Goal: Use online tool/utility: Utilize a website feature to perform a specific function

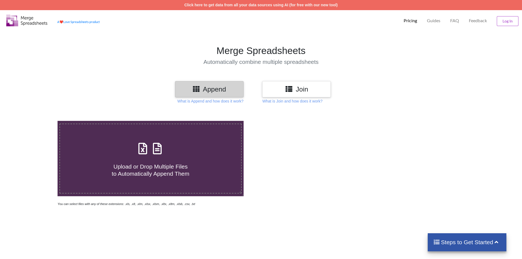
click at [148, 159] on h4 "Upload or Drop Multiple Files to Automatically Append Them" at bounding box center [150, 166] width 181 height 21
click at [37, 121] on input "Upload or Drop Multiple Files to Automatically Append Them" at bounding box center [37, 121] width 0 height 0
type input "C:\fakepath\monthreport-2021-07-01 1000-2021-08-01 1000.xls"
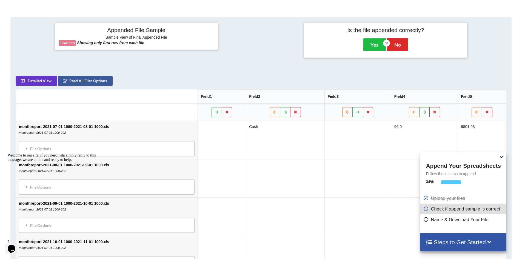
scroll to position [212, 0]
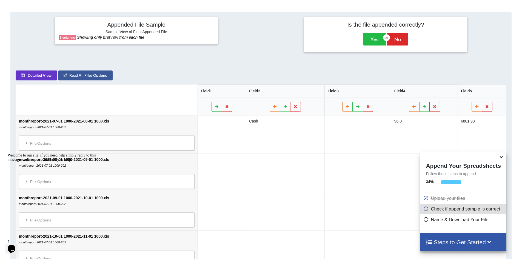
click at [218, 107] on icon at bounding box center [216, 106] width 5 height 3
click at [226, 105] on icon at bounding box center [223, 106] width 5 height 3
click at [219, 106] on icon at bounding box center [216, 106] width 5 height 3
click at [225, 107] on icon at bounding box center [223, 106] width 5 height 3
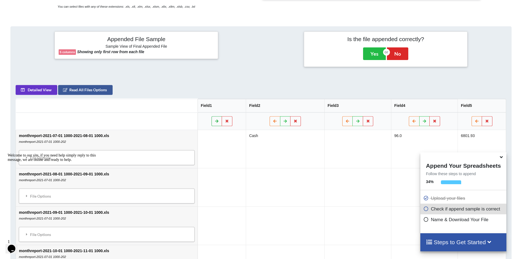
scroll to position [184, 0]
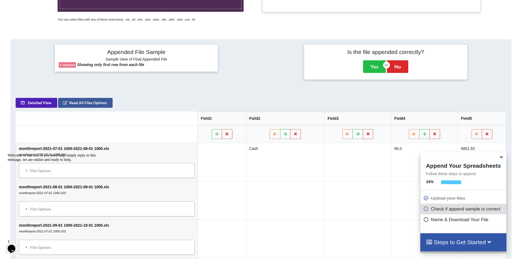
click at [36, 105] on button "Detailed View" at bounding box center [37, 103] width 42 height 10
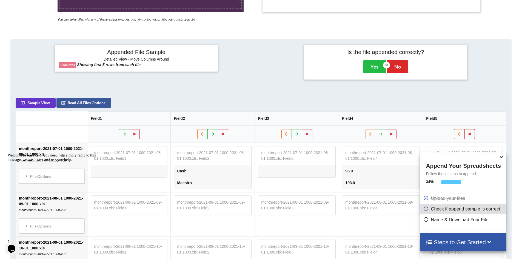
click at [500, 158] on icon at bounding box center [501, 156] width 6 height 5
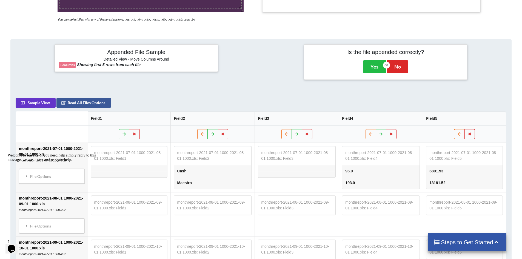
click at [496, 244] on icon at bounding box center [496, 241] width 7 height 6
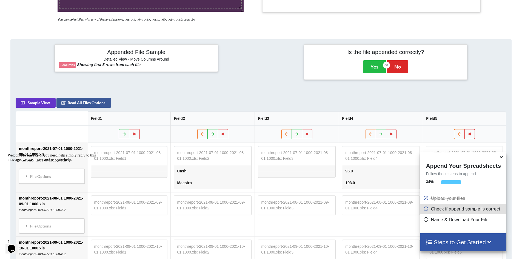
click at [502, 159] on icon at bounding box center [501, 156] width 6 height 5
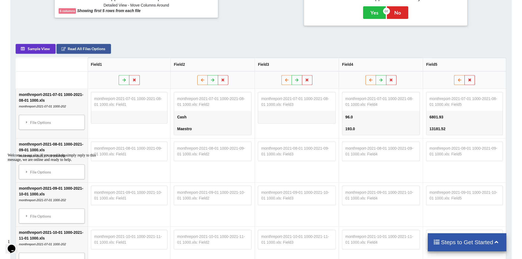
scroll to position [239, 0]
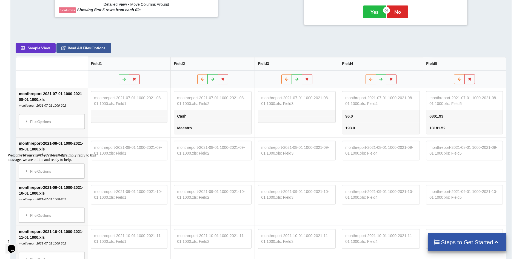
click at [26, 162] on div "Welcome to our site, if you need help simply reply to this message, we are onli…" at bounding box center [57, 157] width 99 height 9
click at [27, 162] on div "Welcome to our site, if you need help simply reply to this message, we are onli…" at bounding box center [57, 157] width 99 height 9
click at [27, 122] on icon at bounding box center [26, 121] width 5 height 4
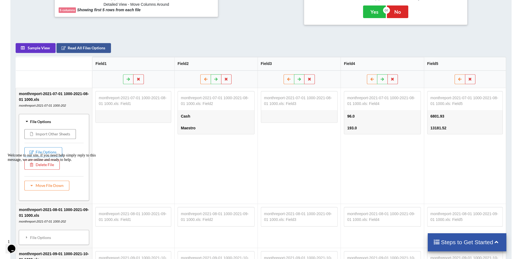
click at [45, 153] on div "Welcome to our site, if you need help simply reply to this message, we are onli…" at bounding box center [57, 157] width 99 height 9
click at [44, 153] on div "Welcome to our site, if you need help simply reply to this message, we are onli…" at bounding box center [57, 157] width 99 height 9
click at [38, 153] on div "Welcome to our site, if you need help simply reply to this message, we are onli…" at bounding box center [57, 157] width 99 height 9
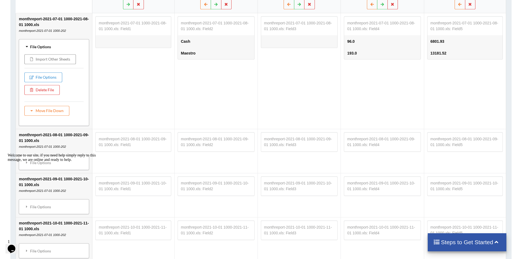
scroll to position [321, 0]
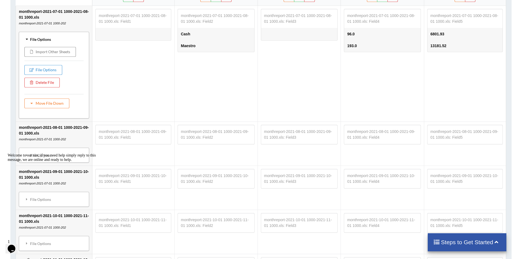
click at [62, 133] on td "monthreport-2021-08-01 1000-2021-09-01 1000.xls monthreport-2021-07-01 1000-202…" at bounding box center [54, 143] width 76 height 44
click at [47, 156] on div "Welcome to our site, if you need help simply reply to this message, we are onli…" at bounding box center [57, 157] width 99 height 9
click at [28, 153] on div "Welcome to our site, if you need help simply reply to this message, we are onli…" at bounding box center [57, 157] width 99 height 9
click at [8, 153] on icon "Chat attention grabber" at bounding box center [8, 153] width 0 height 0
click at [39, 68] on button "File Options" at bounding box center [43, 70] width 38 height 10
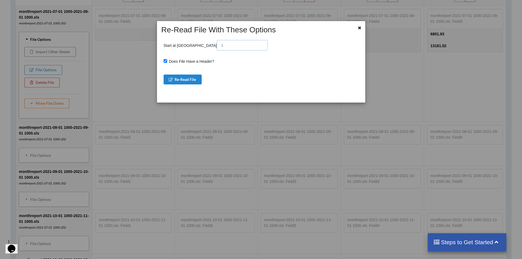
click at [217, 46] on input "text" at bounding box center [242, 45] width 51 height 10
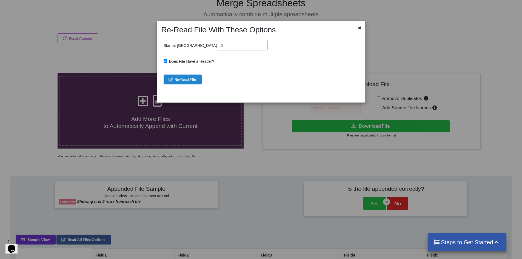
scroll to position [55, 0]
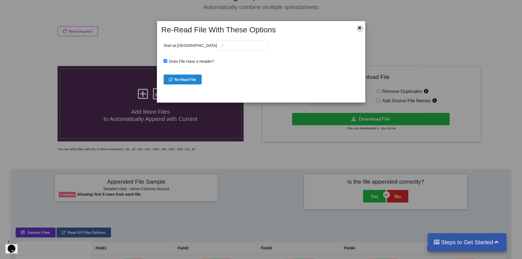
click at [361, 28] on icon at bounding box center [359, 27] width 5 height 4
